Goal: Information Seeking & Learning: Learn about a topic

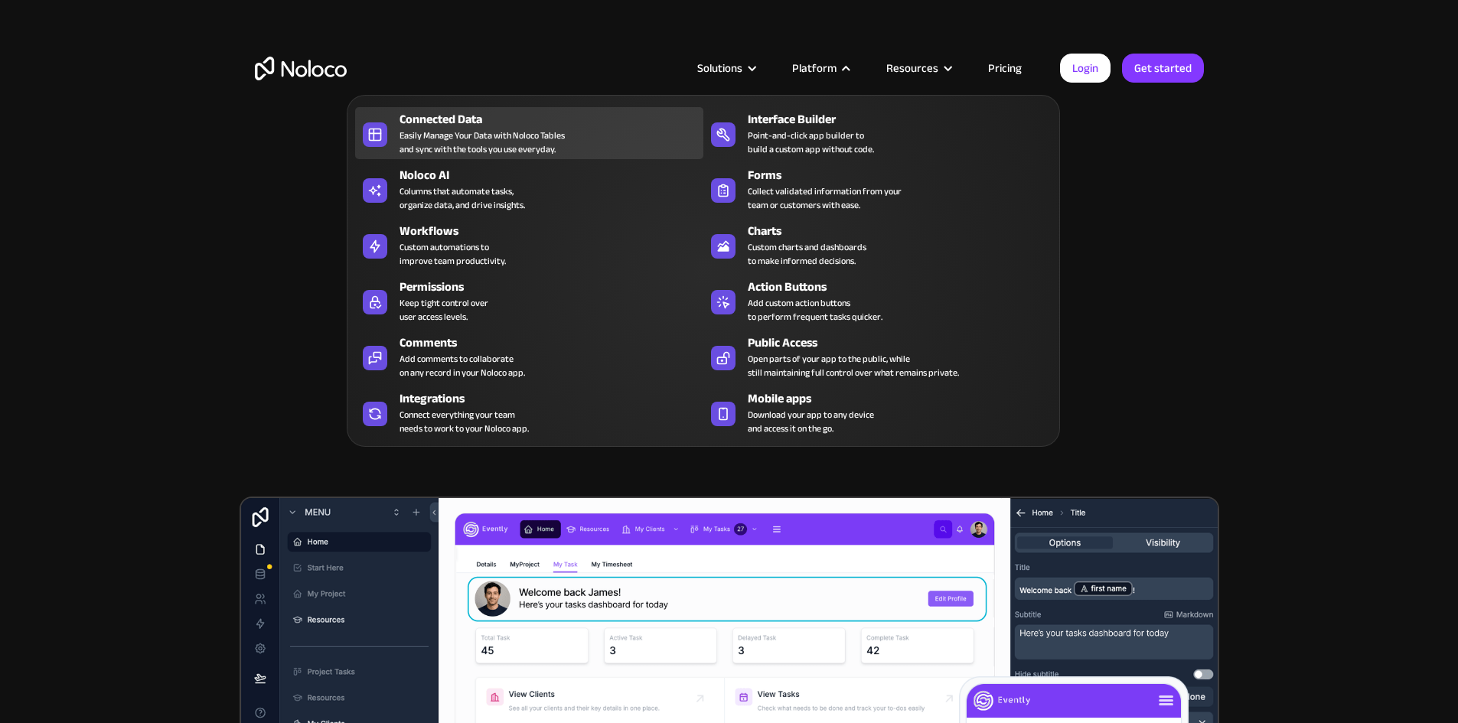
click at [475, 145] on div "Easily Manage Your Data with Noloco Tables and sync with the tools you use ever…" at bounding box center [482, 143] width 165 height 28
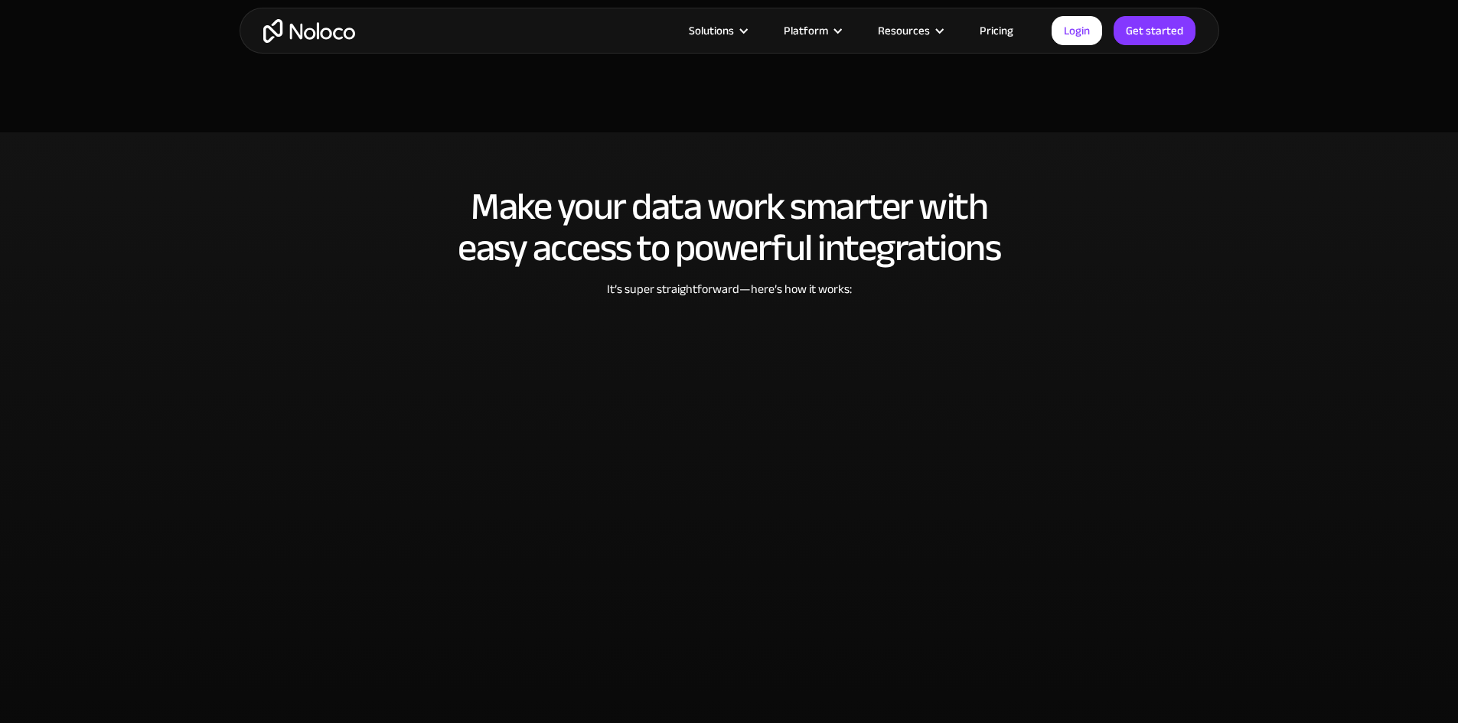
scroll to position [3138, 0]
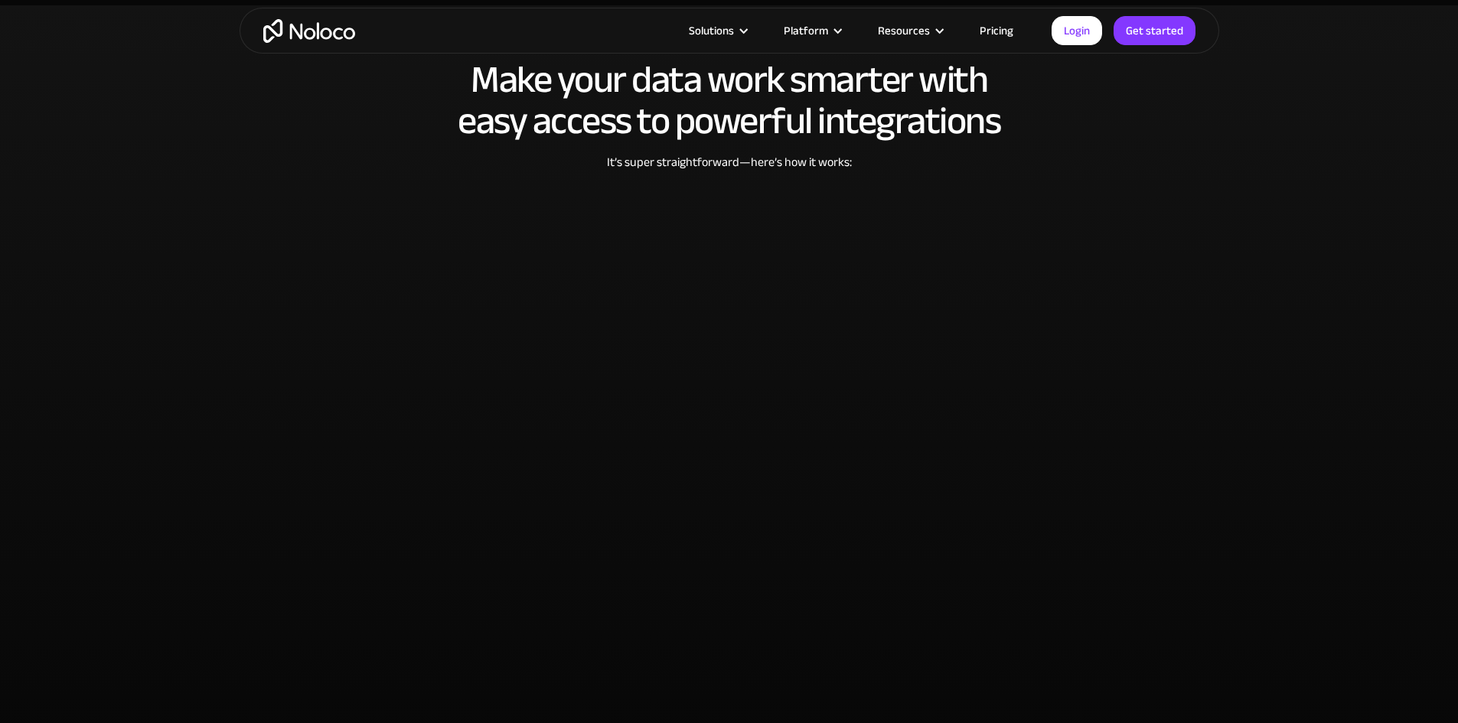
click at [975, 34] on link "Pricing" at bounding box center [997, 31] width 72 height 20
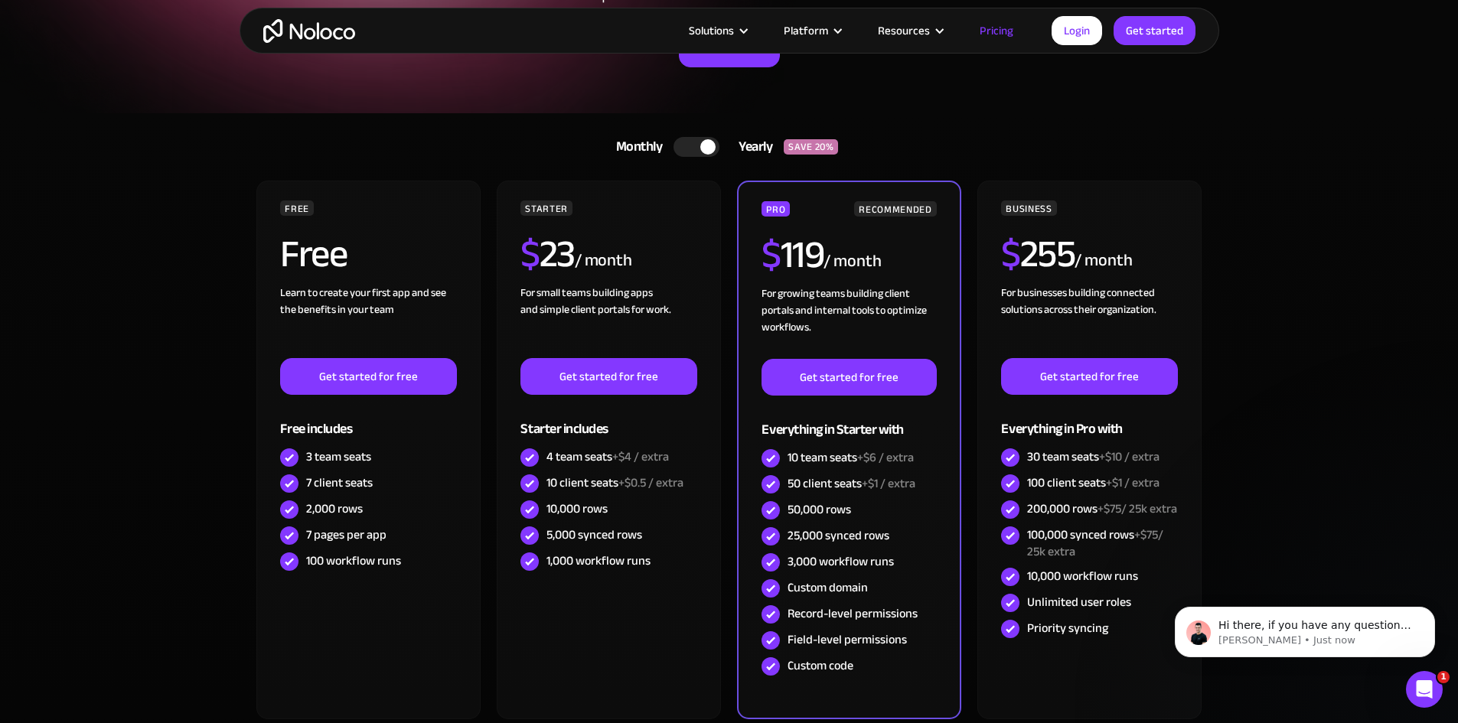
click at [1330, 121] on section "Monthly Yearly SAVE 20% Monthly Yearly SAVE 20% FREE Free Learn to create your …" at bounding box center [729, 479] width 1458 height 733
click at [695, 143] on div at bounding box center [697, 147] width 46 height 20
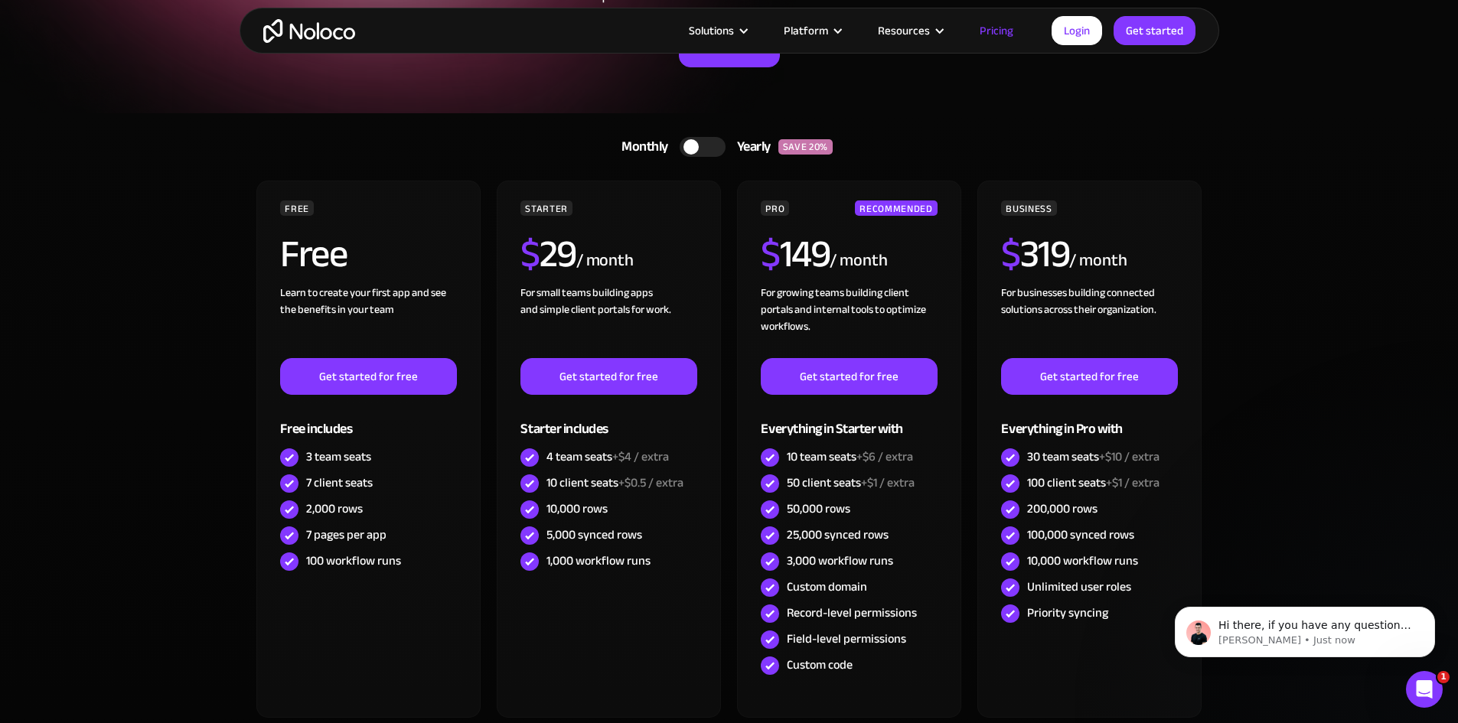
click at [695, 143] on div at bounding box center [691, 146] width 15 height 15
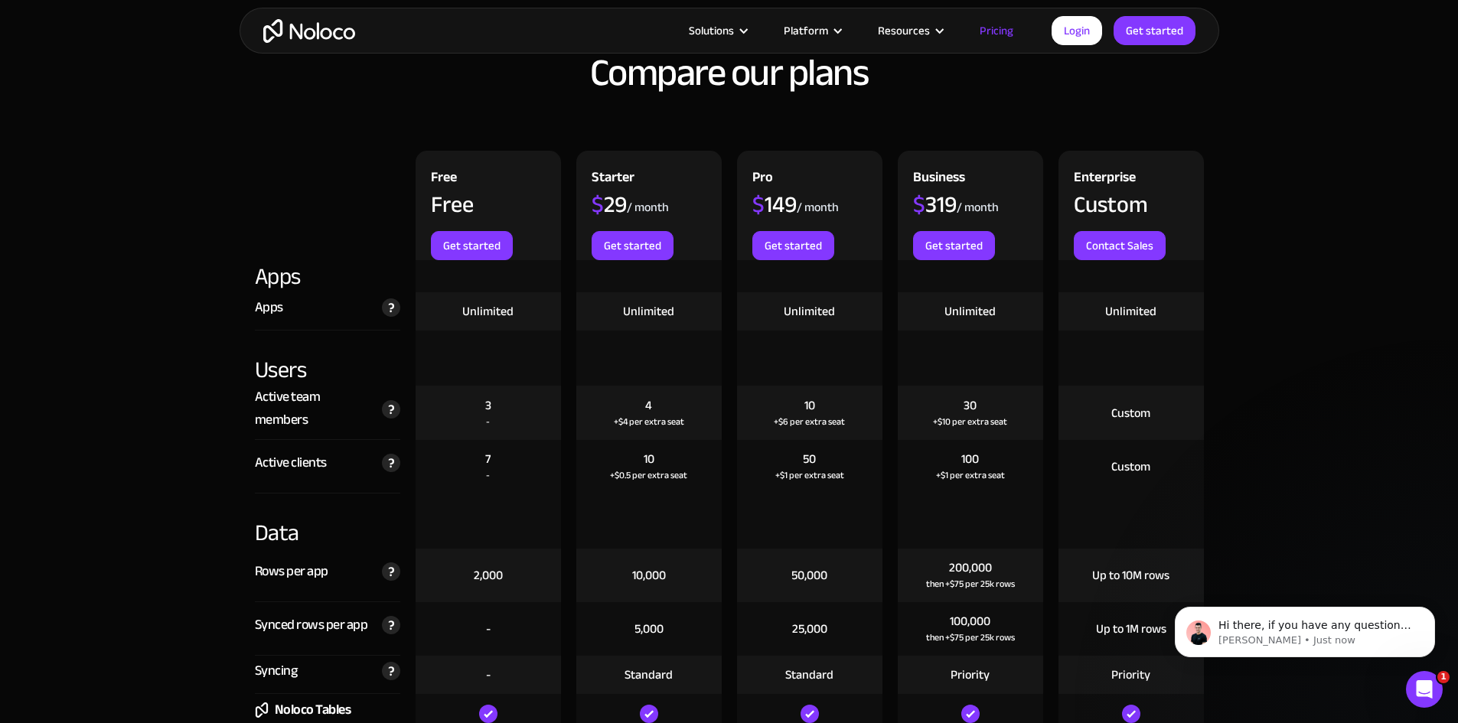
scroll to position [1531, 0]
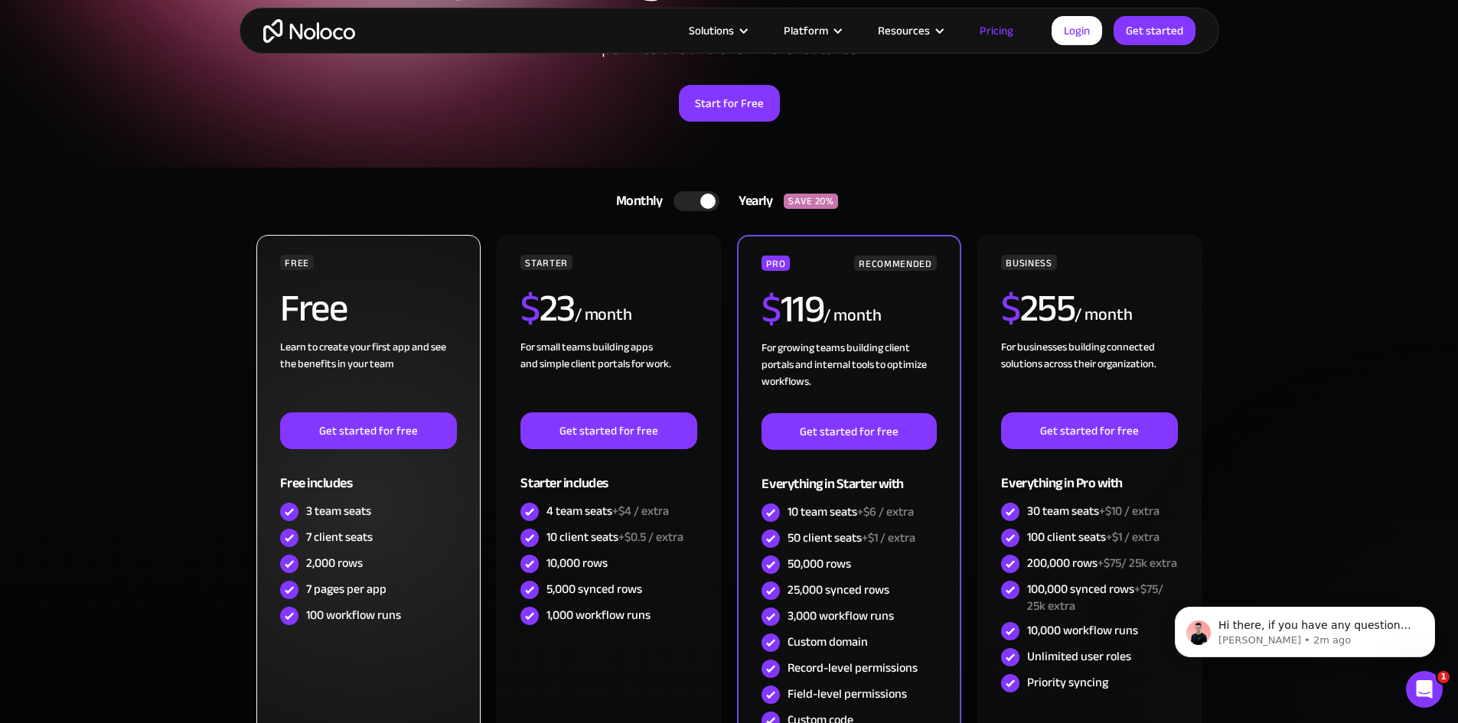
scroll to position [0, 0]
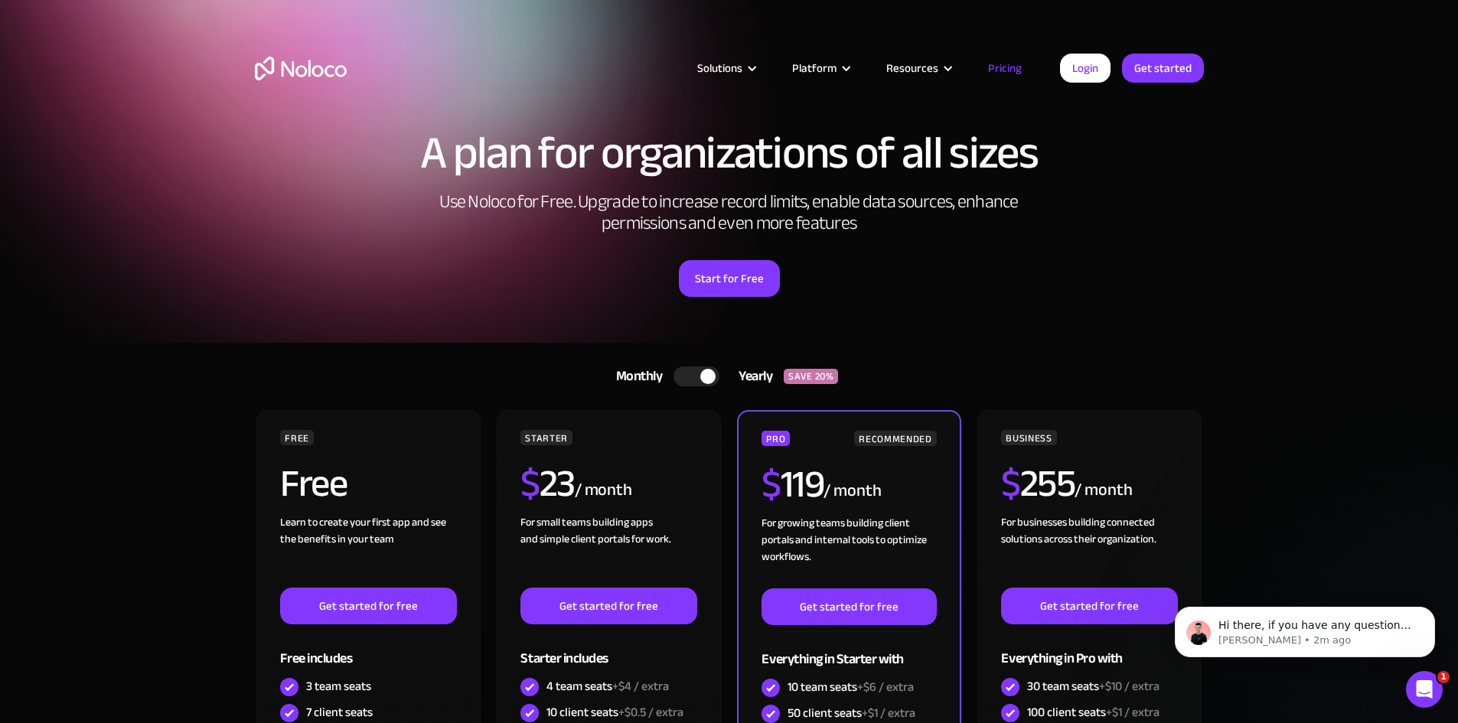
click at [302, 69] on img "home" at bounding box center [301, 69] width 92 height 24
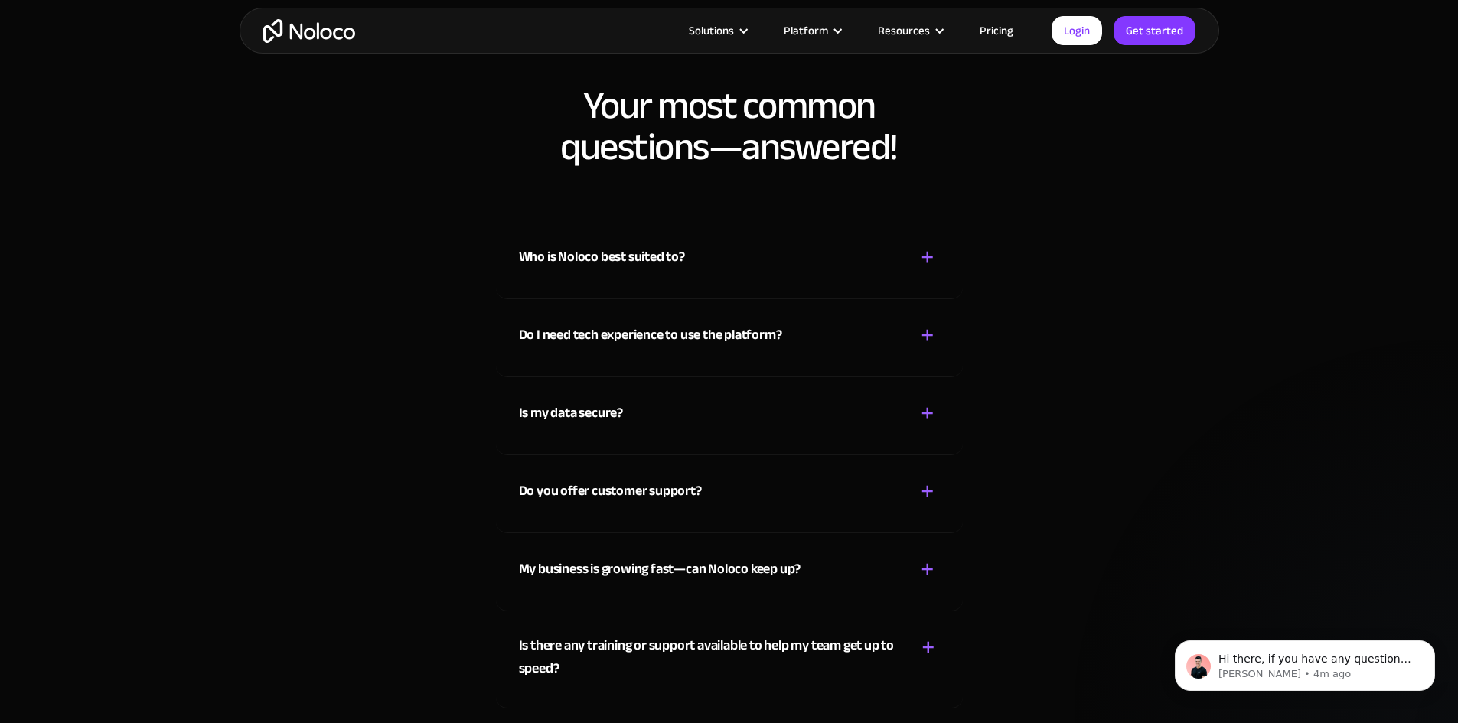
scroll to position [7884, 0]
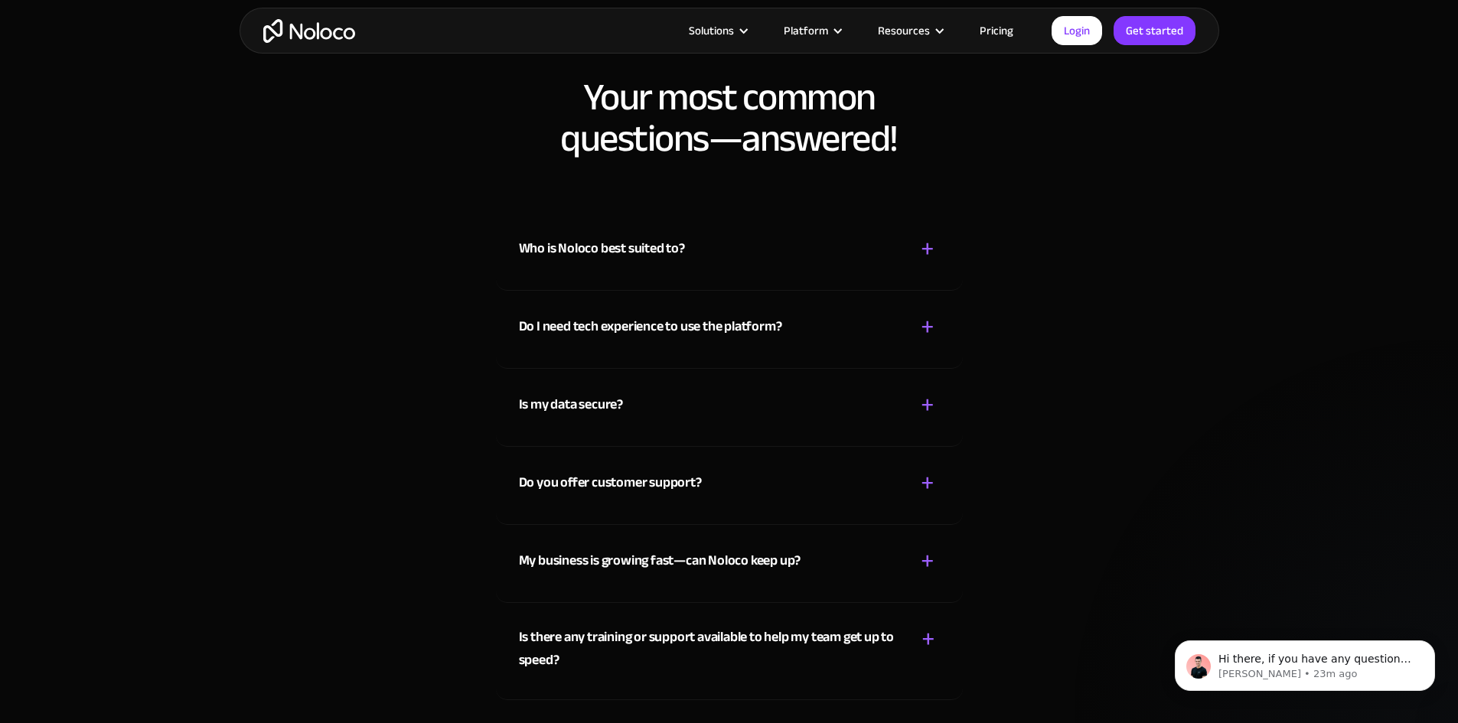
click at [1000, 29] on link "Pricing" at bounding box center [997, 31] width 72 height 20
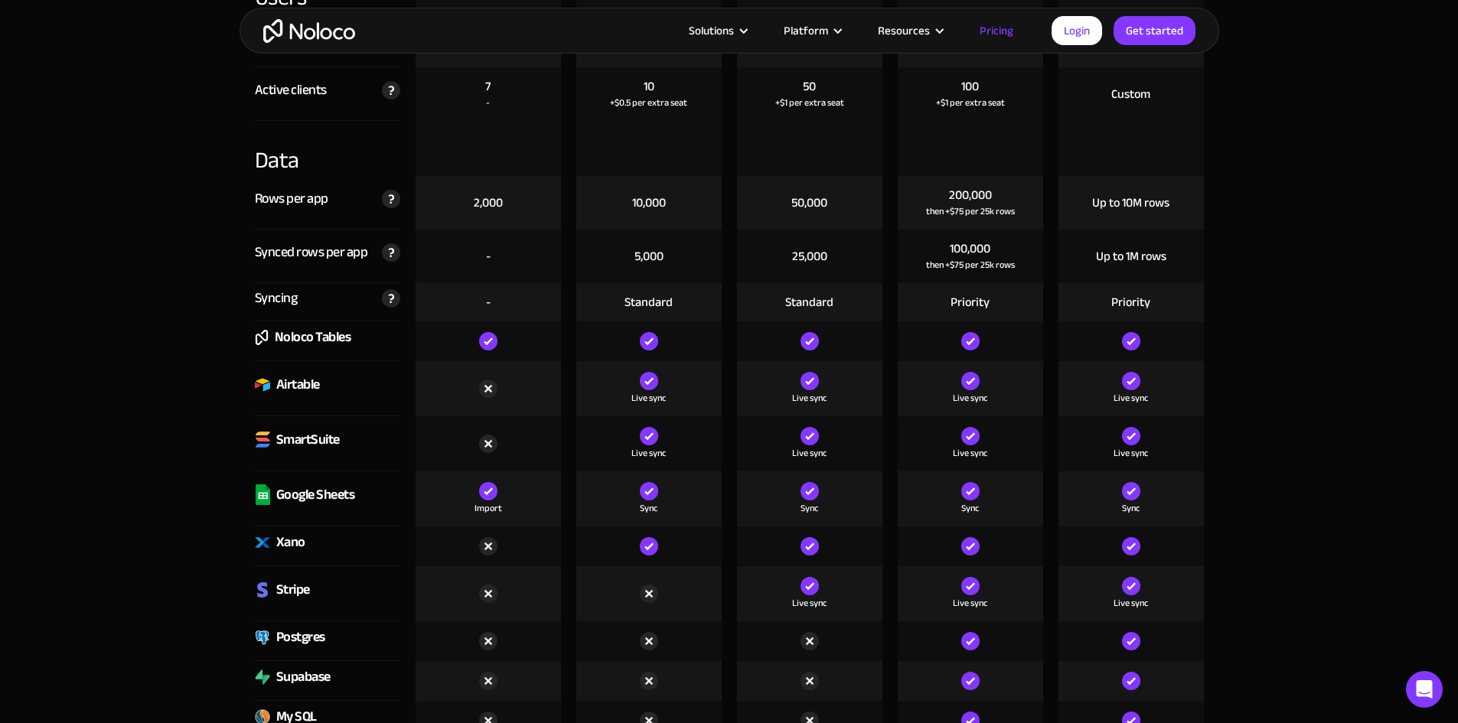
scroll to position [1990, 0]
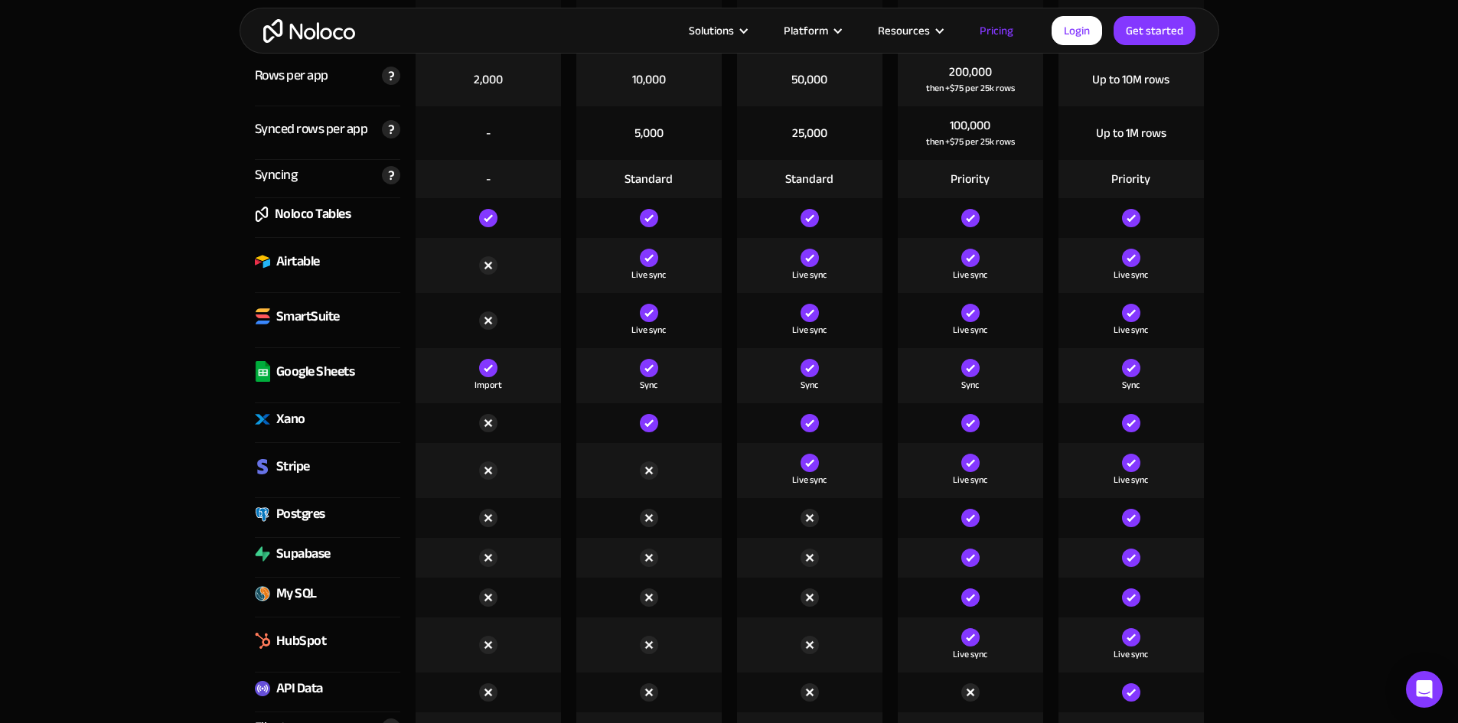
click at [299, 264] on div "Airtable" at bounding box center [298, 261] width 44 height 23
click at [299, 265] on div "Airtable" at bounding box center [298, 261] width 44 height 23
click at [300, 266] on div "Airtable" at bounding box center [298, 261] width 44 height 23
